Goal: Use online tool/utility: Utilize a website feature to perform a specific function

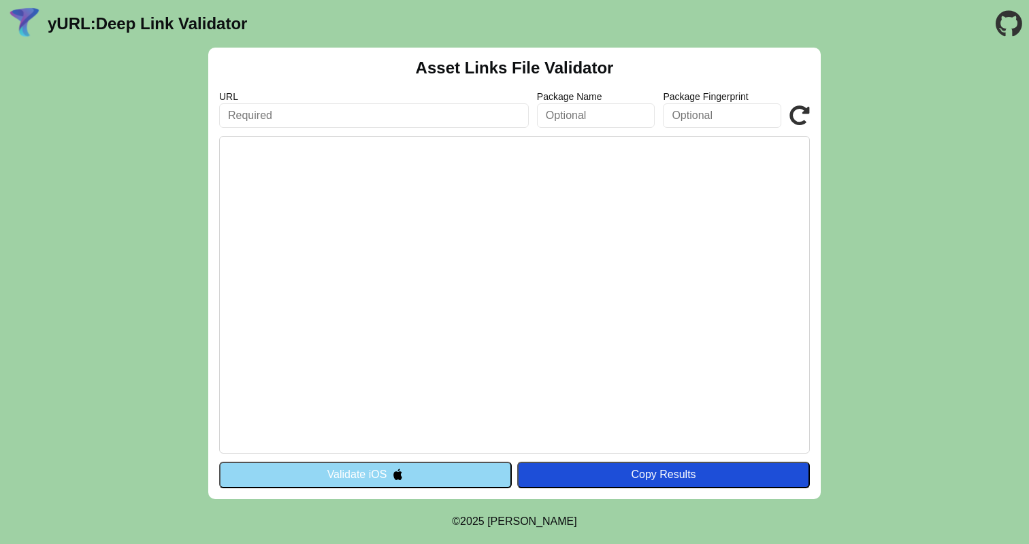
click at [324, 114] on input "text" at bounding box center [374, 115] width 310 height 25
click at [319, 286] on pre at bounding box center [514, 295] width 591 height 318
click at [329, 112] on input "text" at bounding box center [374, 115] width 310 height 25
paste input "[URL][DOMAIN_NAME]"
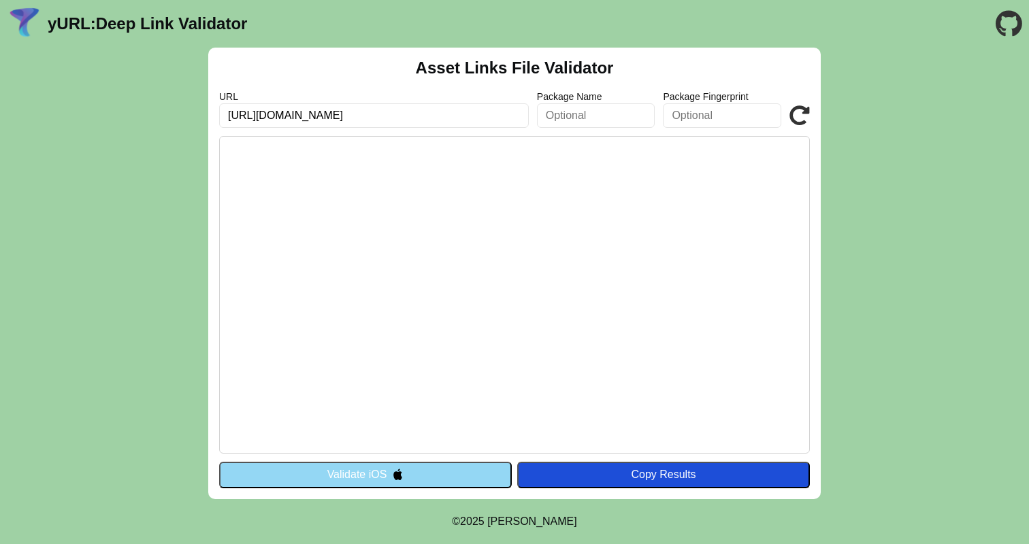
scroll to position [0, 654]
type input "[URL][DOMAIN_NAME]"
click button "Validate" at bounding box center [0, 0] width 0 height 0
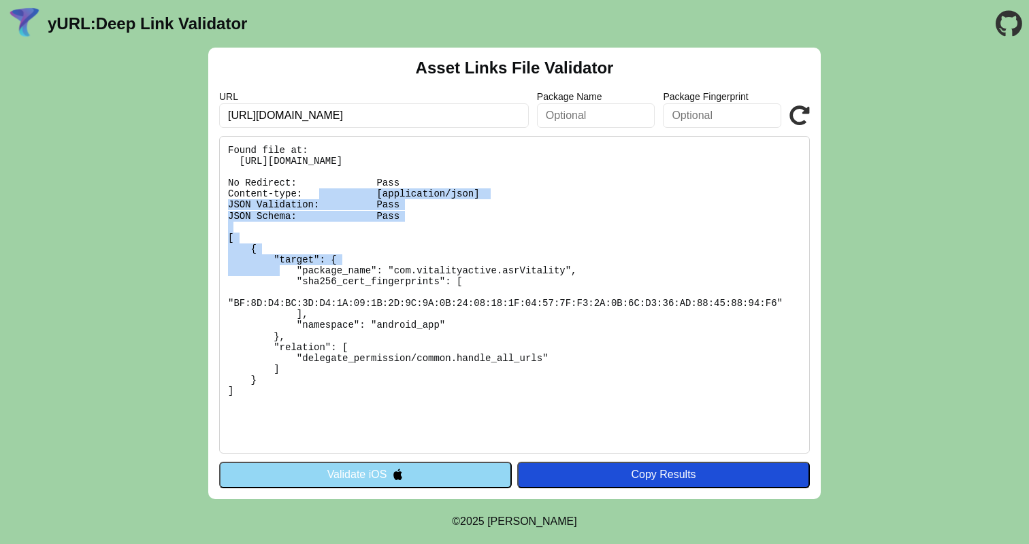
drag, startPoint x: 408, startPoint y: 218, endPoint x: 229, endPoint y: 171, distance: 185.7
click at [229, 171] on pre "Found file at: [URL][DOMAIN_NAME] No Redirect: Pass Content-type: [application/…" at bounding box center [514, 295] width 591 height 318
click at [307, 474] on button "Validate iOS" at bounding box center [365, 475] width 293 height 26
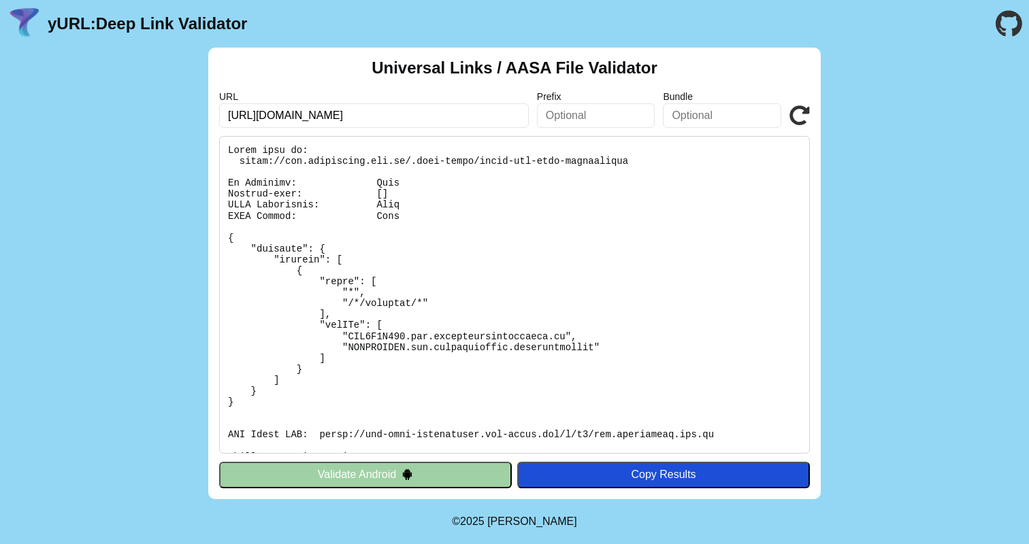
click at [436, 110] on input "https://acc.incentives.asr.nl/checkout/thank-you/?ouid=7481a1eb-54ff-4b11-a83c-…" at bounding box center [374, 115] width 310 height 25
click button "Validate" at bounding box center [0, 0] width 0 height 0
drag, startPoint x: 401, startPoint y: 187, endPoint x: 221, endPoint y: 184, distance: 179.7
click at [221, 185] on pre at bounding box center [514, 295] width 591 height 318
click at [374, 470] on button "Validate Android" at bounding box center [365, 475] width 293 height 26
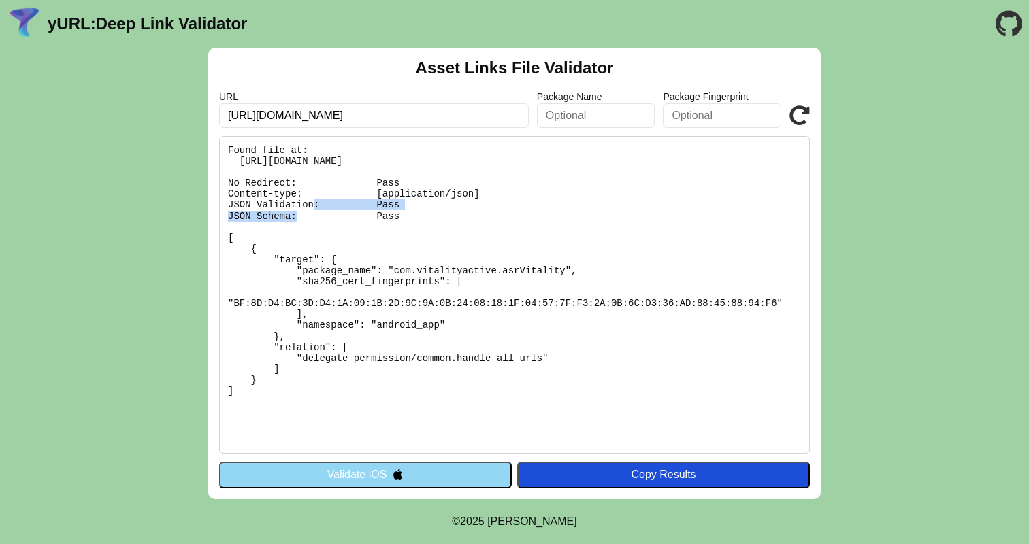
drag, startPoint x: 515, startPoint y: 191, endPoint x: 320, endPoint y: 189, distance: 195.3
click at [319, 189] on pre "Found file at: https://acc.incentives.asr.nl/.well-known/assetlinks.json No Red…" at bounding box center [514, 295] width 591 height 318
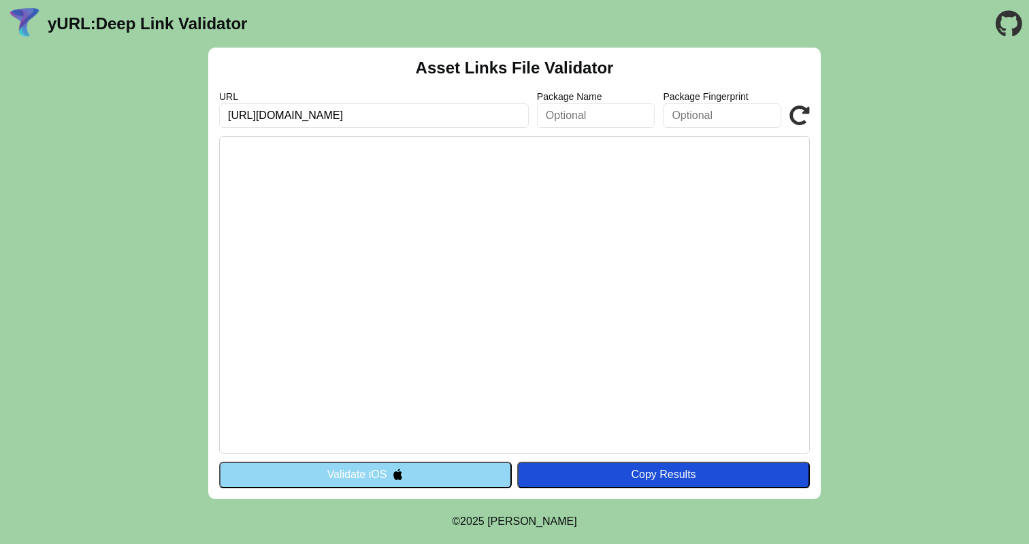
click at [458, 114] on input "https://acc.incentives.asr.nl/checkout/thank-you/?ouid=7481a1eb-54ff-4b11-a83c-…" at bounding box center [374, 115] width 310 height 25
click at [388, 477] on button "Validate iOS" at bounding box center [365, 475] width 293 height 26
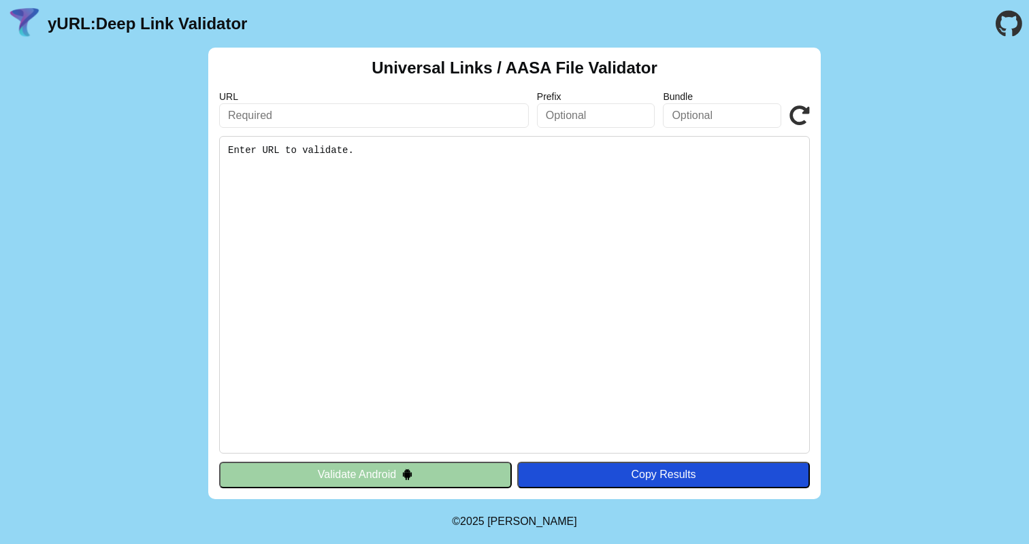
click at [446, 116] on input "text" at bounding box center [374, 115] width 310 height 25
paste input "[URL][DOMAIN_NAME]"
type input "[URL][DOMAIN_NAME]"
click button "Validate" at bounding box center [0, 0] width 0 height 0
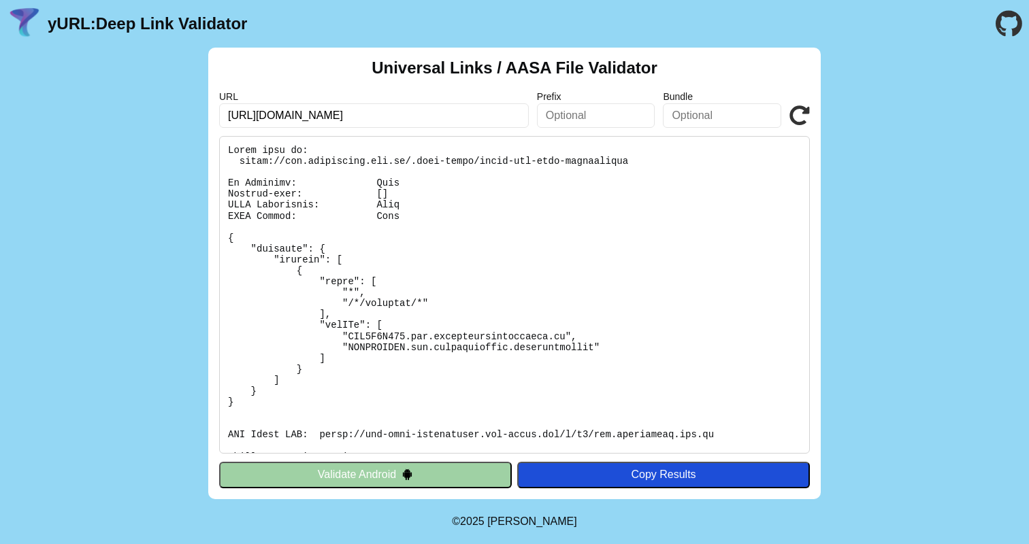
click at [388, 477] on button "Validate Android" at bounding box center [365, 475] width 293 height 26
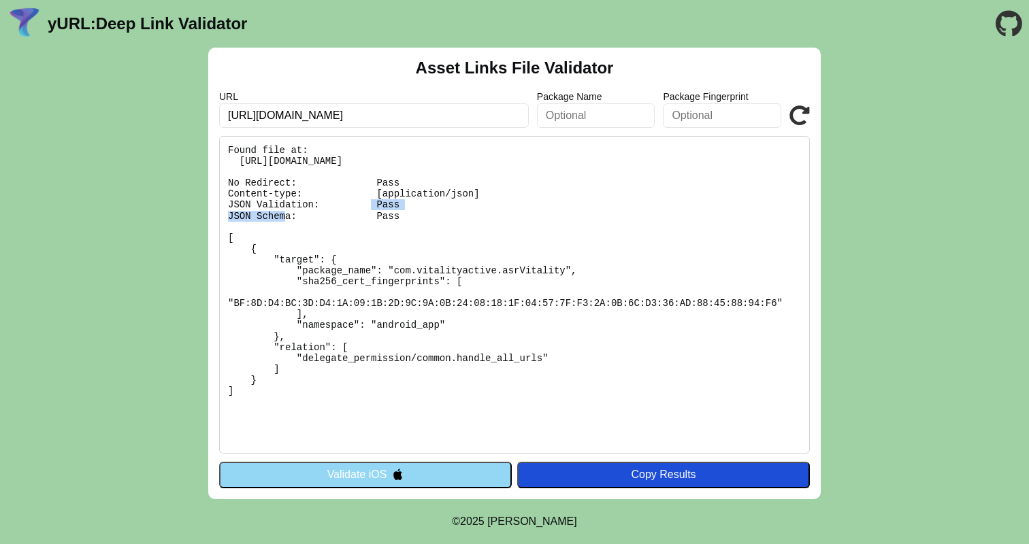
copy pre "application/json"
drag, startPoint x: 382, startPoint y: 193, endPoint x: 469, endPoint y: 194, distance: 86.4
click at [470, 194] on pre "Found file at: [URL][DOMAIN_NAME] No Redirect: Pass Content-type: [application/…" at bounding box center [514, 295] width 591 height 318
click at [487, 189] on pre "Found file at: [URL][DOMAIN_NAME] No Redirect: Pass Content-type: [application/…" at bounding box center [514, 295] width 591 height 318
copy pre "Content-type: [application/json]"
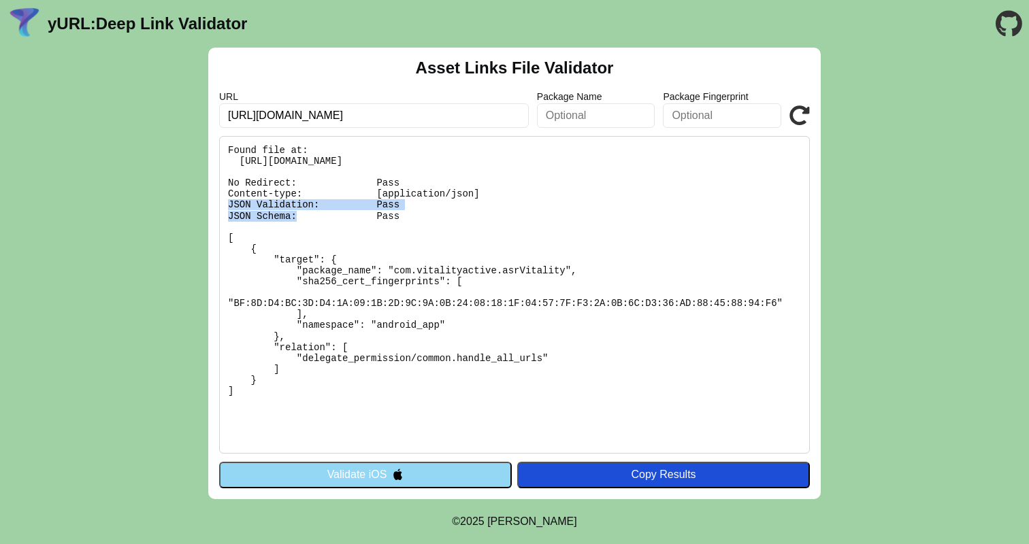
drag, startPoint x: 427, startPoint y: 193, endPoint x: 227, endPoint y: 193, distance: 199.4
click at [227, 193] on pre "Found file at: [URL][DOMAIN_NAME] No Redirect: Pass Content-type: [application/…" at bounding box center [514, 295] width 591 height 318
